Goal: Task Accomplishment & Management: Use online tool/utility

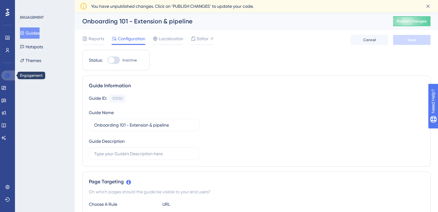
click at [7, 76] on icon at bounding box center [7, 75] width 5 height 5
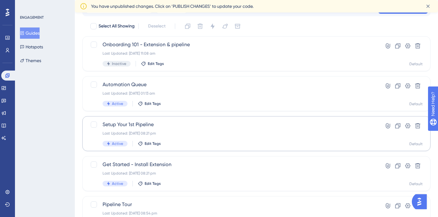
scroll to position [40, 0]
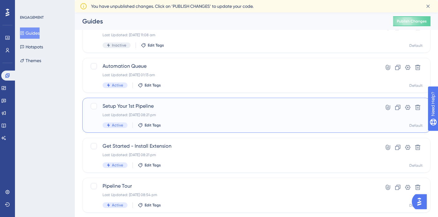
click at [185, 108] on span "Setup Your 1st Pipeline" at bounding box center [232, 105] width 258 height 7
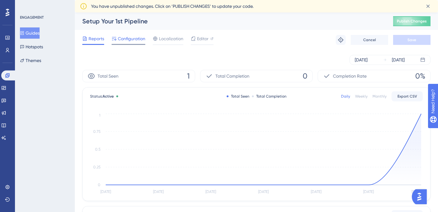
click at [141, 42] on span "Configuration" at bounding box center [131, 38] width 27 height 7
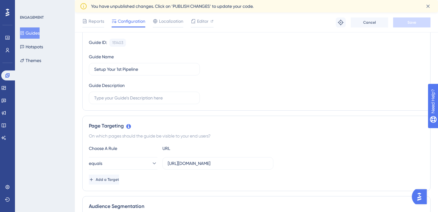
scroll to position [88, 0]
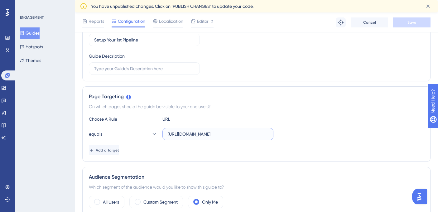
click at [232, 137] on input "https://www.flowchat.com/members/" at bounding box center [218, 134] width 100 height 7
click at [242, 111] on div "Page Targeting On which pages should the guide be visible to your end users? Ch…" at bounding box center [256, 123] width 348 height 75
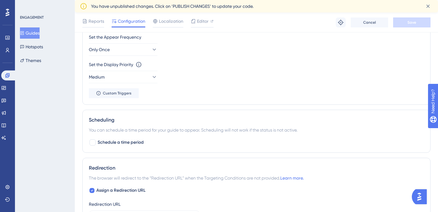
scroll to position [341, 0]
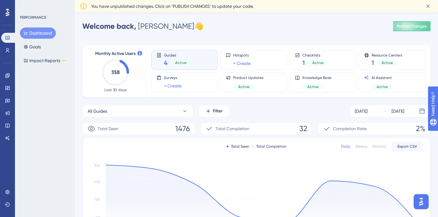
click at [7, 174] on div "Performance Users Engagement Widgets Feedback Product Updates Knowledge Base AI…" at bounding box center [7, 108] width 15 height 217
click at [6, 196] on link at bounding box center [7, 192] width 12 height 10
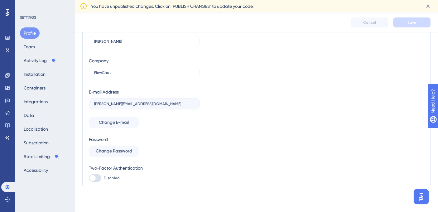
scroll to position [34, 0]
click at [28, 48] on button "Team" at bounding box center [29, 46] width 19 height 11
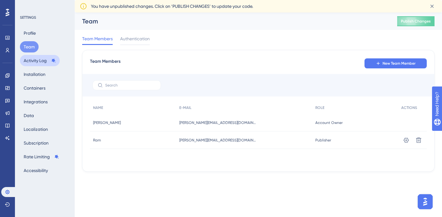
click at [31, 64] on button "Activity Log" at bounding box center [40, 60] width 40 height 11
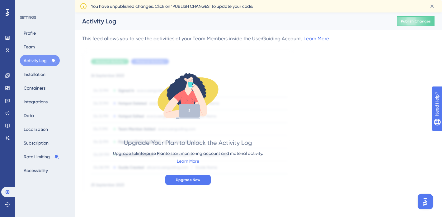
click at [37, 80] on div "Profile Team Activity Log Installation Containers Integrations Data Localizatio…" at bounding box center [45, 101] width 50 height 148
click at [32, 67] on div "Profile Team Activity Log Installation Containers Integrations Data Localizatio…" at bounding box center [45, 101] width 50 height 148
click at [33, 72] on button "Installation" at bounding box center [34, 74] width 29 height 11
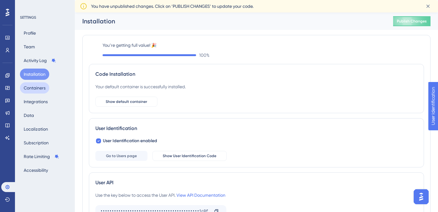
click at [36, 86] on button "Containers" at bounding box center [34, 87] width 29 height 11
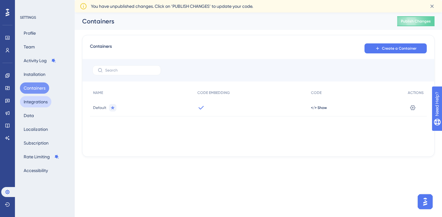
click at [35, 104] on button "Integrations" at bounding box center [35, 101] width 31 height 11
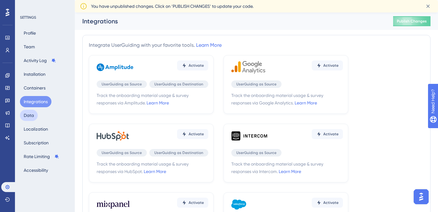
click at [31, 116] on button "Data" at bounding box center [29, 115] width 18 height 11
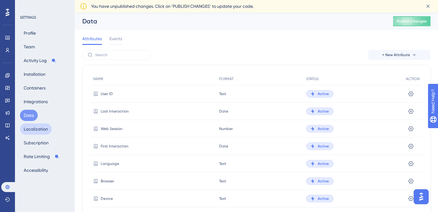
click at [31, 129] on button "Localization" at bounding box center [36, 128] width 32 height 11
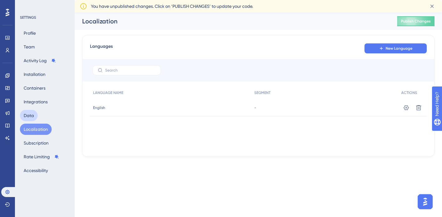
click at [31, 114] on button "Data" at bounding box center [29, 115] width 18 height 11
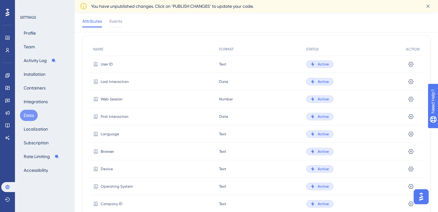
scroll to position [62, 0]
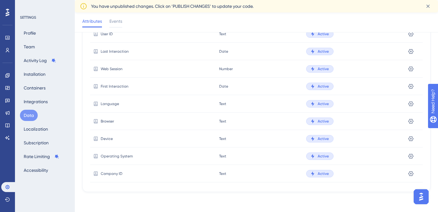
click at [10, 26] on div "Performance Users" at bounding box center [7, 36] width 12 height 38
click at [10, 165] on div "Performance Users Engagement Widgets Feedback Product Updates Knowledge Base AI…" at bounding box center [7, 106] width 15 height 212
click at [6, 14] on icon at bounding box center [8, 12] width 4 height 8
click at [7, 36] on icon at bounding box center [7, 37] width 5 height 5
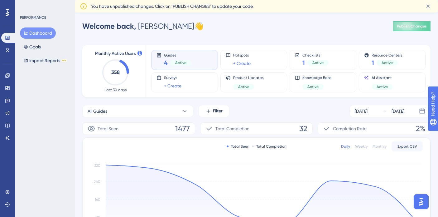
click at [57, 88] on div "PERFORMANCE Dashboard Goals Impact Reports BETA" at bounding box center [45, 108] width 60 height 217
click at [170, 112] on button "All Guides" at bounding box center [137, 111] width 111 height 12
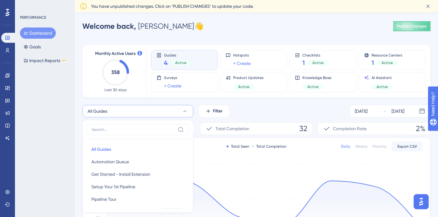
scroll to position [58, 0]
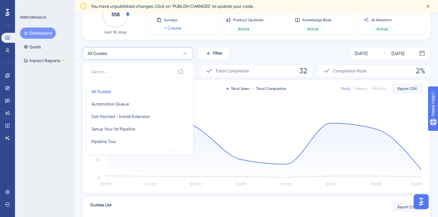
click at [162, 53] on button "All Guides" at bounding box center [137, 53] width 111 height 12
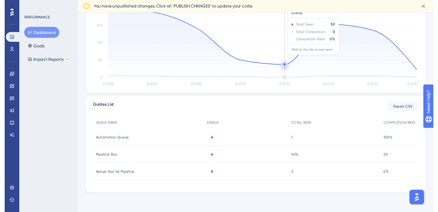
scroll to position [0, 0]
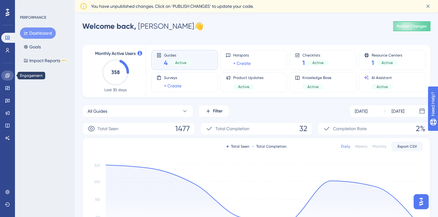
click at [8, 76] on icon at bounding box center [7, 75] width 5 height 5
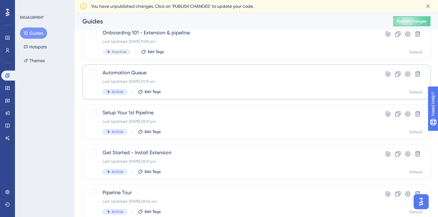
scroll to position [39, 0]
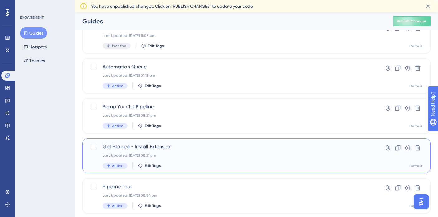
click at [126, 148] on span "Get Started - Install Extension" at bounding box center [232, 146] width 258 height 7
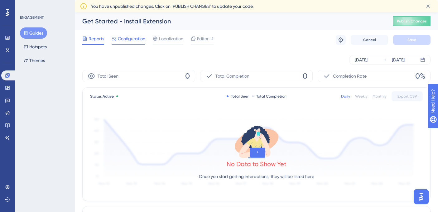
click at [129, 40] on span "Configuration" at bounding box center [131, 38] width 27 height 7
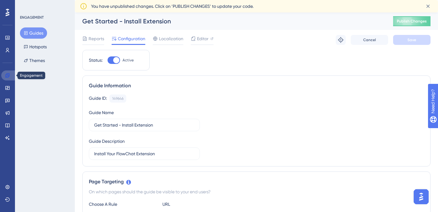
click at [12, 71] on link at bounding box center [8, 75] width 15 height 10
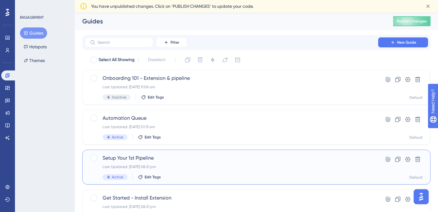
click at [140, 160] on span "Setup Your 1st Pipeline" at bounding box center [232, 157] width 258 height 7
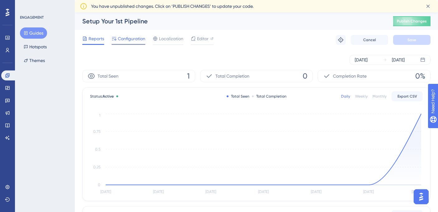
click at [141, 38] on span "Configuration" at bounding box center [131, 38] width 27 height 7
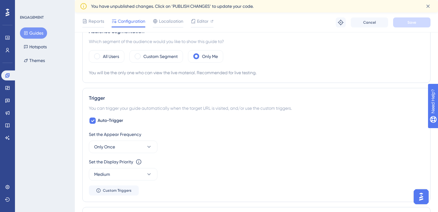
scroll to position [262, 0]
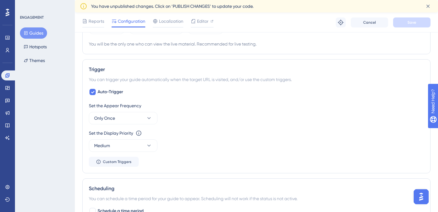
click at [9, 70] on div "Engagement Widgets Feedback Product Updates Knowledge Base AI Assistant" at bounding box center [7, 99] width 12 height 88
click at [8, 76] on icon at bounding box center [7, 75] width 4 height 4
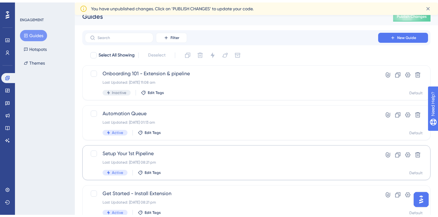
scroll to position [55, 0]
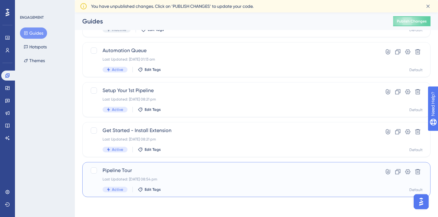
click at [139, 174] on div "Pipeline Tour Last Updated: 30 Sept 2025 08:54 pm Active Edit Tags" at bounding box center [232, 179] width 258 height 26
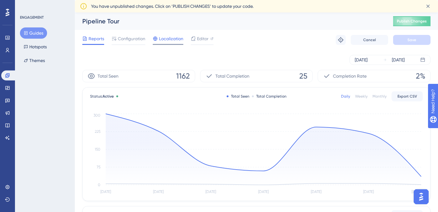
click at [167, 44] on div "Localization" at bounding box center [168, 40] width 31 height 10
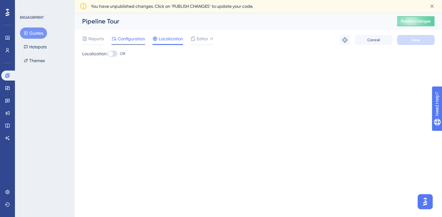
click at [132, 39] on span "Configuration" at bounding box center [131, 38] width 27 height 7
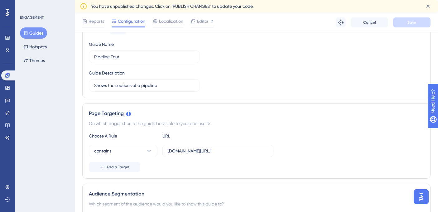
scroll to position [176, 0]
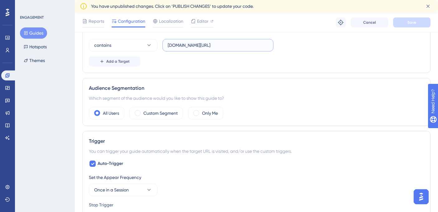
click at [224, 44] on input "flowchat.com/members/pipeline" at bounding box center [218, 45] width 100 height 7
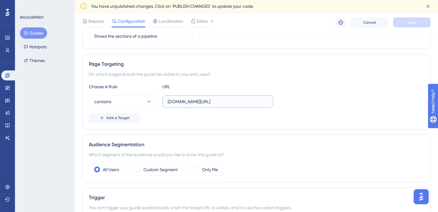
scroll to position [111, 0]
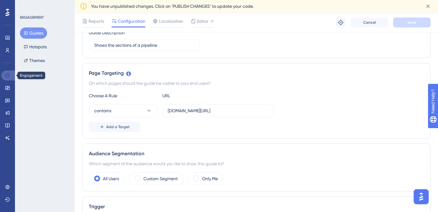
click at [11, 76] on link at bounding box center [8, 75] width 15 height 10
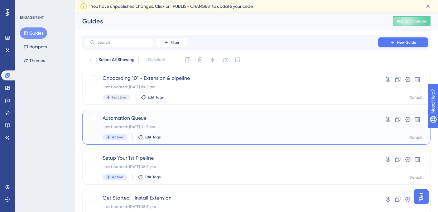
click at [171, 131] on div "Automation Queue Last Updated: 19 Sept 2025 01:13 am Active Edit Tags" at bounding box center [232, 127] width 258 height 26
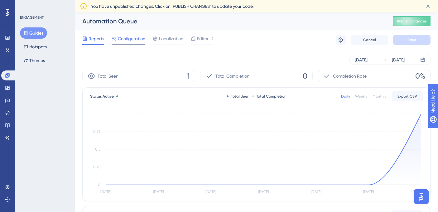
click at [134, 43] on div "Configuration" at bounding box center [129, 40] width 34 height 10
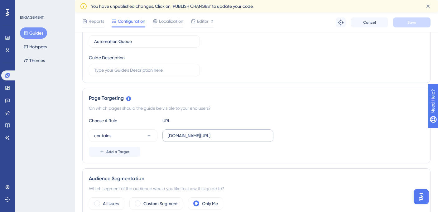
scroll to position [112, 0]
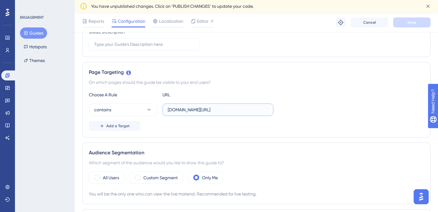
click at [222, 108] on input "flowchat.com/members/automation-queue" at bounding box center [218, 109] width 100 height 7
click at [258, 84] on div "On which pages should the guide be visible to your end users?" at bounding box center [256, 82] width 335 height 7
click at [6, 76] on icon at bounding box center [7, 75] width 5 height 5
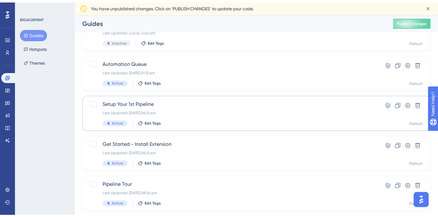
scroll to position [51, 0]
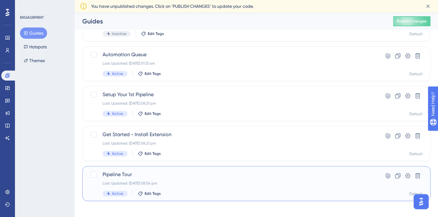
click at [170, 178] on div "Pipeline Tour Last Updated: 30 Sept 2025 08:54 pm Active Edit Tags" at bounding box center [232, 183] width 258 height 26
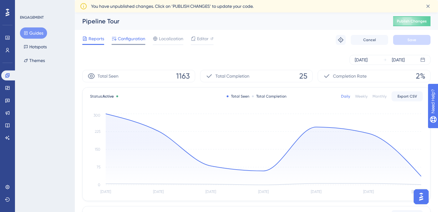
click at [135, 42] on span "Configuration" at bounding box center [131, 38] width 27 height 7
